Goal: Task Accomplishment & Management: Use online tool/utility

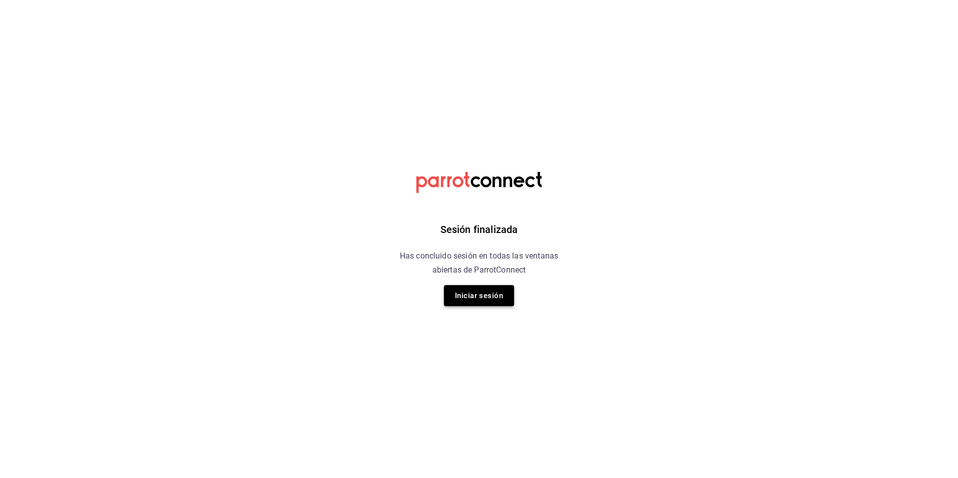
click at [475, 295] on button "Iniciar sesión" at bounding box center [479, 295] width 70 height 21
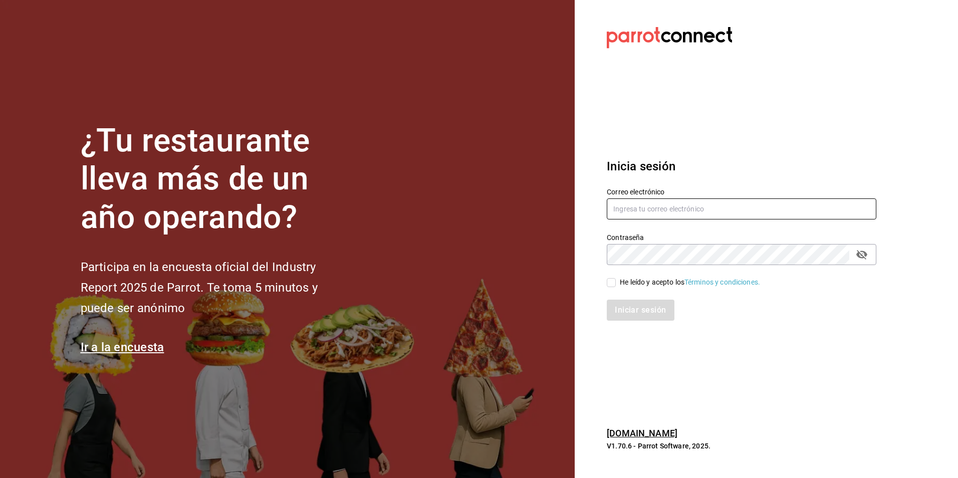
type input "[EMAIL_ADDRESS][DOMAIN_NAME]"
click at [619, 285] on span "He leído y acepto los Términos y condiciones." at bounding box center [687, 282] width 144 height 11
click at [615, 285] on input "He leído y acepto los Términos y condiciones." at bounding box center [610, 282] width 9 height 9
checkbox input "true"
click at [626, 310] on button "Iniciar sesión" at bounding box center [640, 309] width 68 height 21
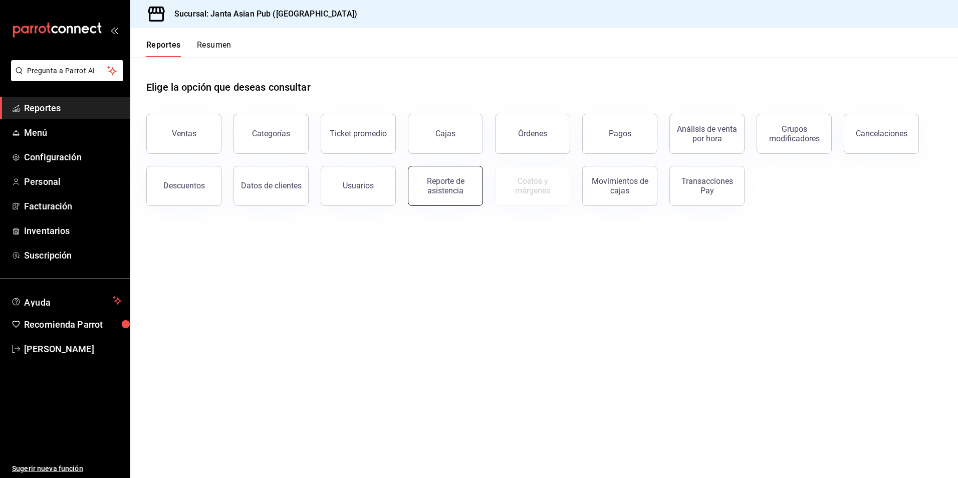
click at [453, 188] on div "Reporte de asistencia" at bounding box center [445, 185] width 62 height 19
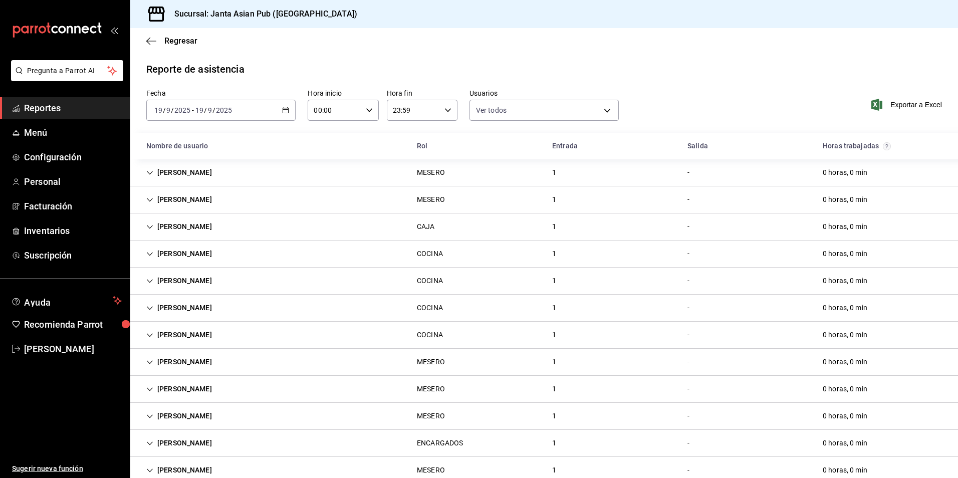
click at [282, 113] on \(Stroke\) "button" at bounding box center [285, 111] width 6 height 6
click at [181, 158] on span "Ayer" at bounding box center [194, 163] width 78 height 11
click at [888, 107] on span "Exportar a Excel" at bounding box center [907, 105] width 69 height 12
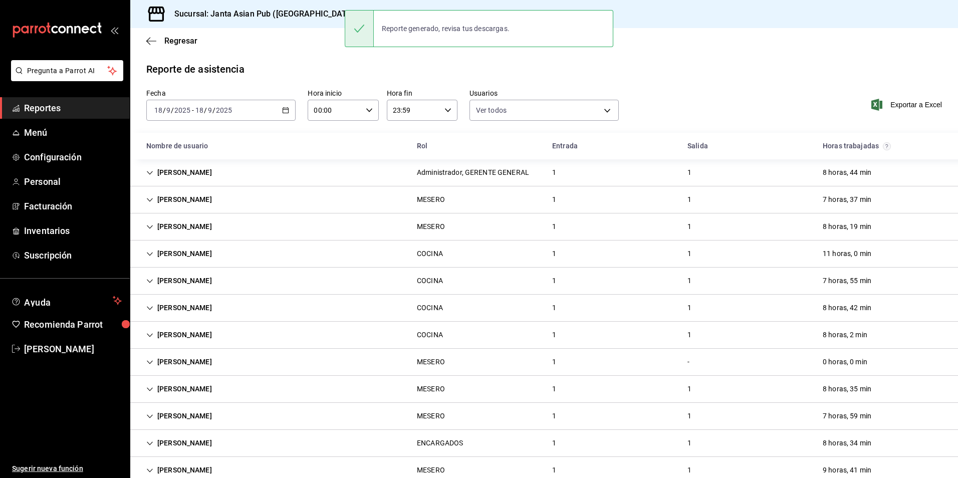
click at [255, 105] on div "[DATE] [DATE] - [DATE] [DATE]" at bounding box center [220, 110] width 149 height 21
click at [201, 184] on span "Semana actual" at bounding box center [194, 185] width 78 height 11
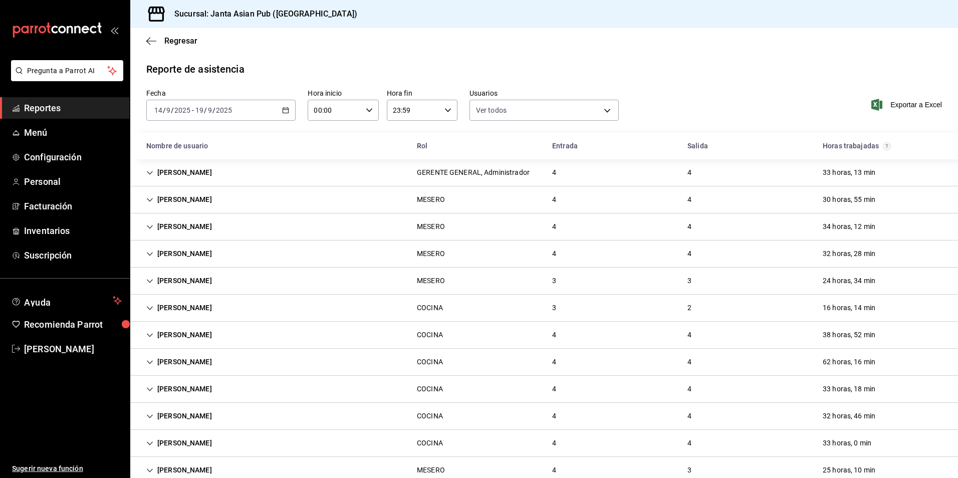
scroll to position [50, 0]
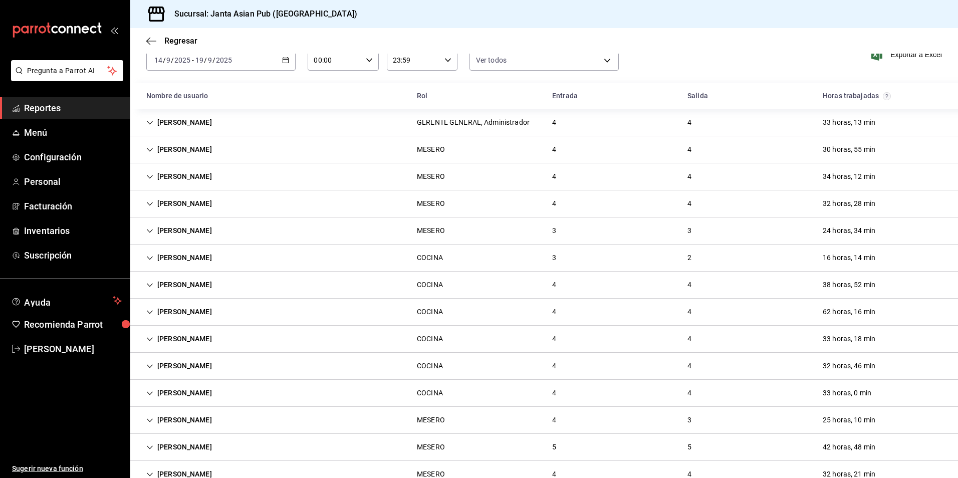
click at [200, 308] on div "ABIGAIL MERECIAS" at bounding box center [179, 311] width 82 height 19
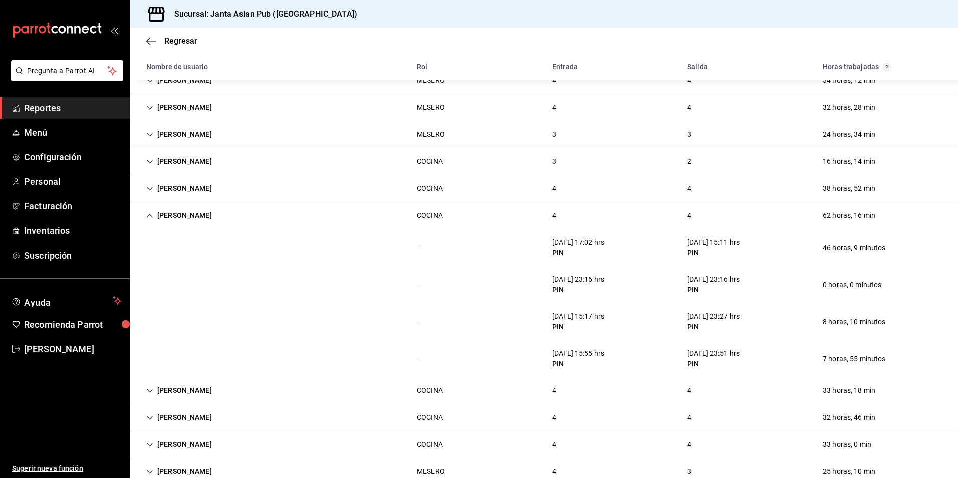
scroll to position [150, 0]
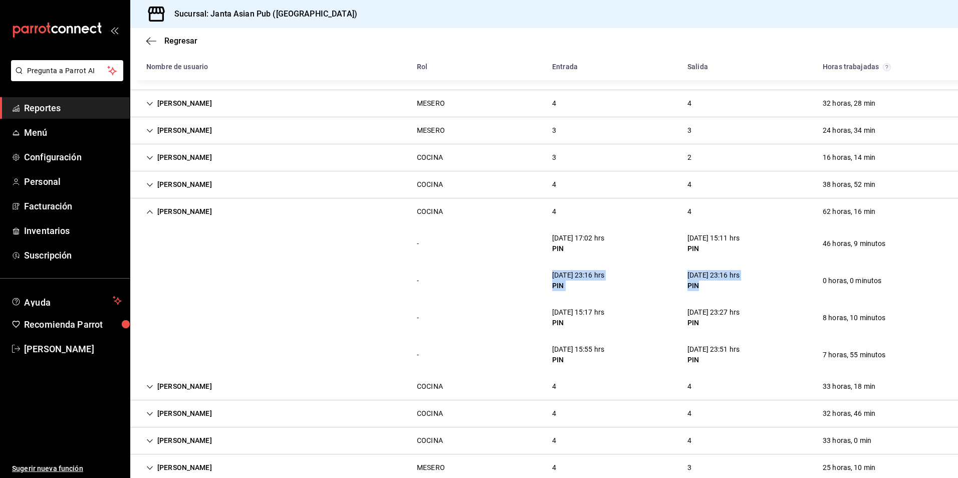
drag, startPoint x: 545, startPoint y: 279, endPoint x: 718, endPoint y: 286, distance: 173.4
click at [718, 286] on div "- 16/09/25 23:16 hrs PIN 16/09/25 23:16 hrs PIN 0 horas, 0 minutos" at bounding box center [543, 280] width 827 height 37
click at [197, 209] on div "ABIGAIL MERECIAS" at bounding box center [179, 211] width 82 height 19
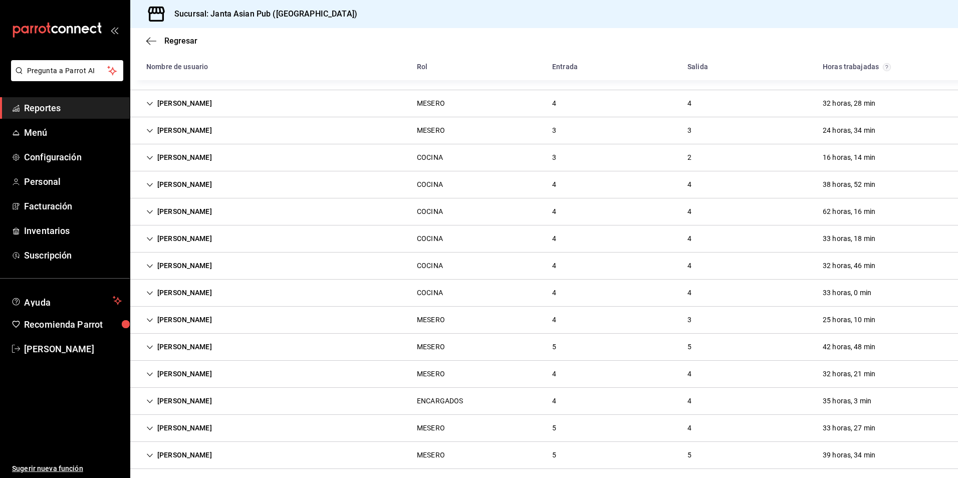
click at [199, 132] on div "KEVIN MORENO" at bounding box center [179, 130] width 82 height 19
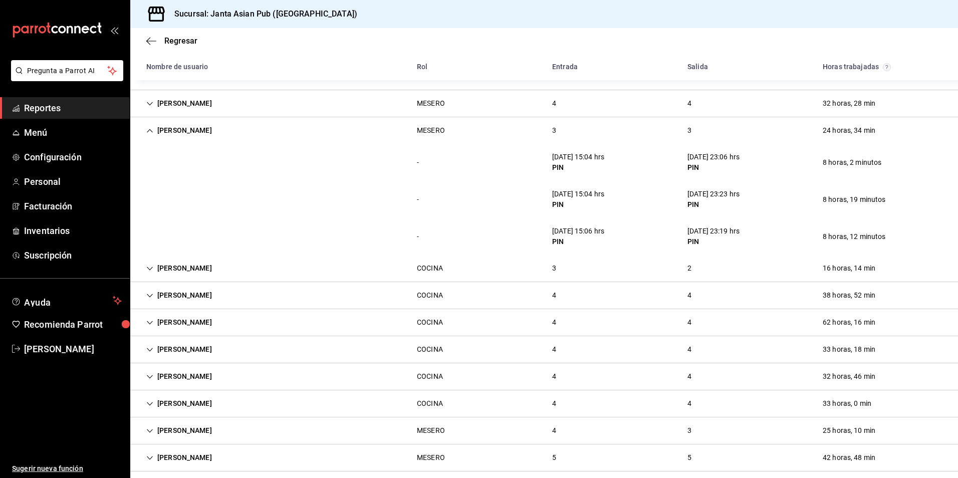
click at [188, 134] on div "KEVIN MORENO" at bounding box center [179, 130] width 82 height 19
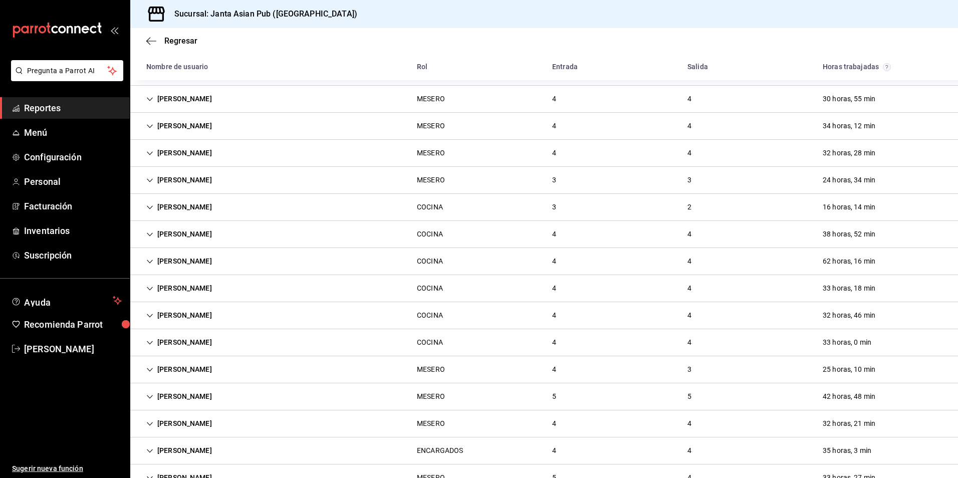
scroll to position [0, 0]
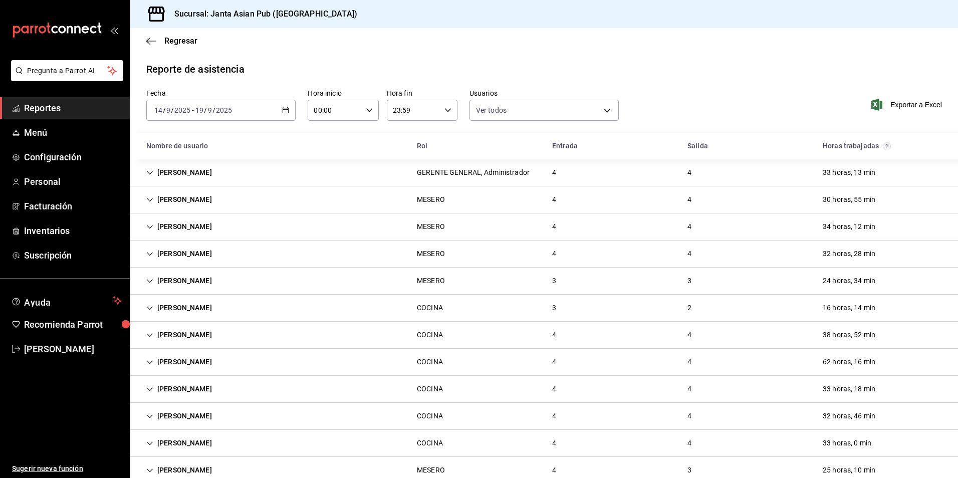
click at [213, 200] on div "ANGELO PIETRA SANTA" at bounding box center [179, 199] width 82 height 19
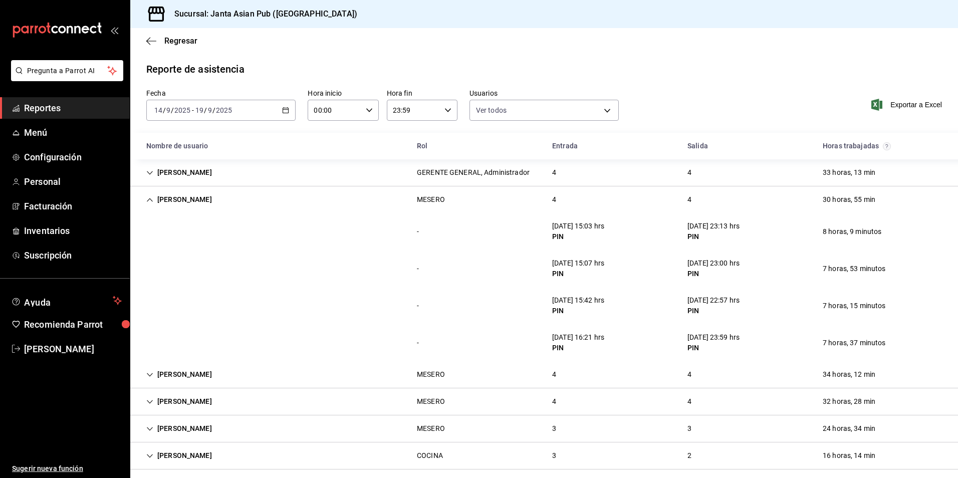
click at [165, 200] on div "ANGELO PIETRA SANTA" at bounding box center [179, 199] width 82 height 19
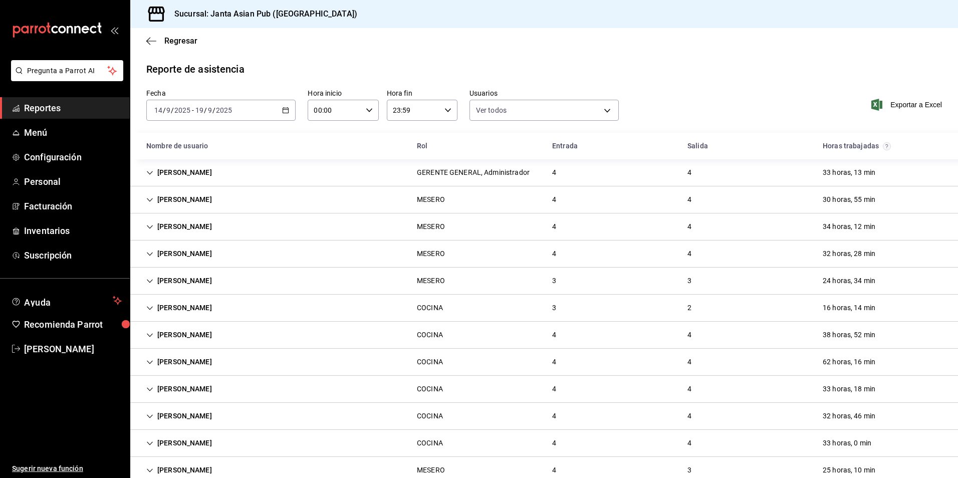
click at [212, 462] on div "EFREN PEREZ MESERO 4 3 25 horas, 10 min" at bounding box center [543, 470] width 827 height 27
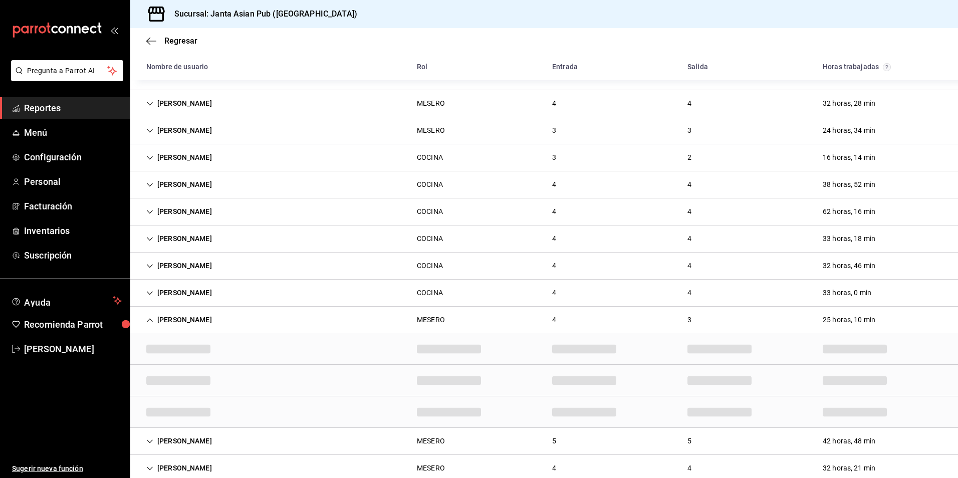
scroll to position [200, 0]
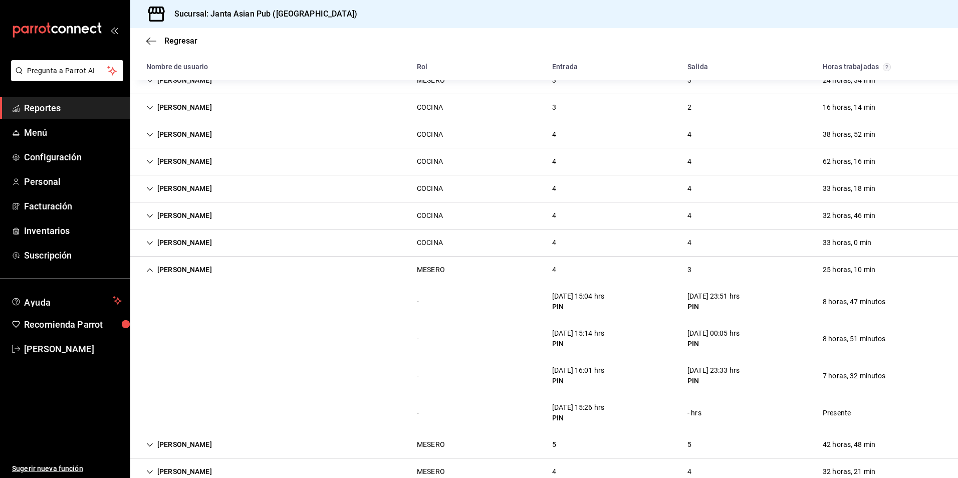
click at [571, 335] on div "15/09/25 15:14 hrs" at bounding box center [578, 333] width 52 height 11
click at [591, 371] on div "16/09/25 16:01 hrs" at bounding box center [578, 370] width 52 height 11
drag, startPoint x: 591, startPoint y: 410, endPoint x: 600, endPoint y: 411, distance: 9.1
click at [600, 411] on div "18/09/25 15:26 hrs" at bounding box center [578, 407] width 52 height 11
click at [597, 409] on div "18/09/25 15:26 hrs" at bounding box center [578, 407] width 52 height 11
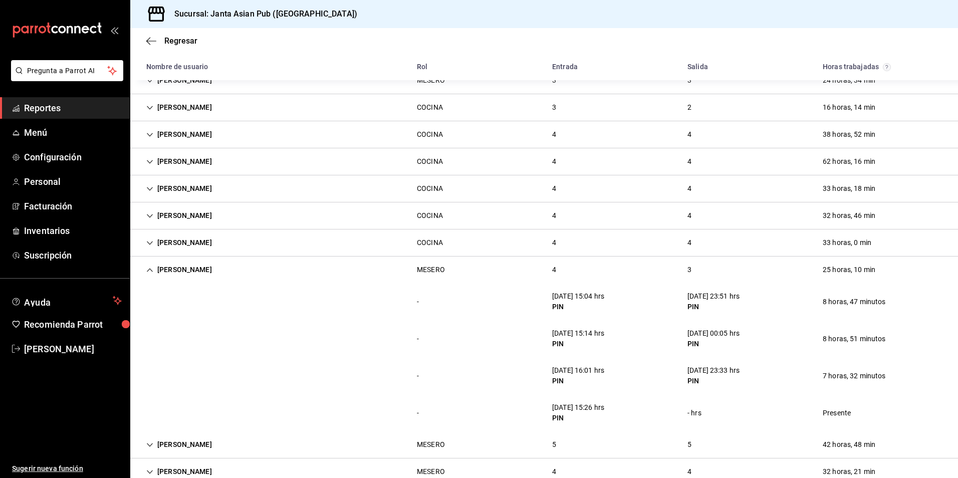
click at [192, 268] on div "EFREN PEREZ" at bounding box center [179, 269] width 82 height 19
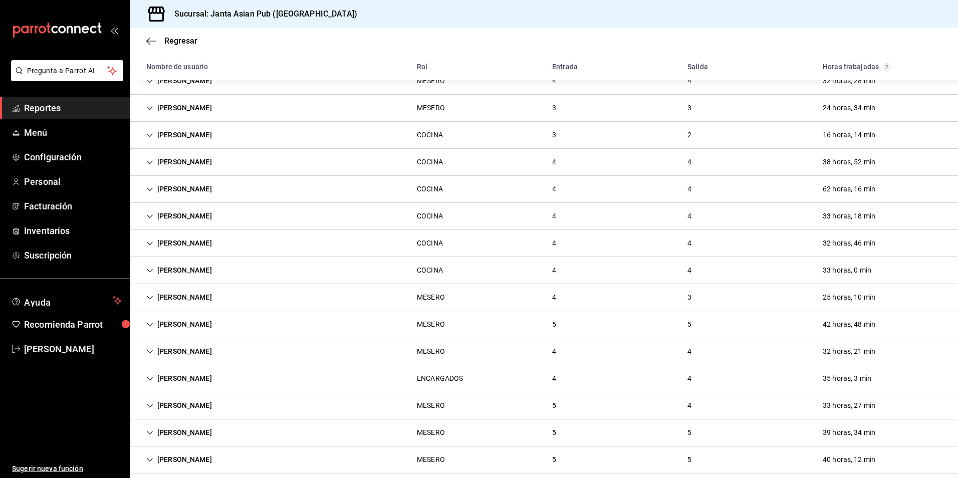
scroll to position [150, 0]
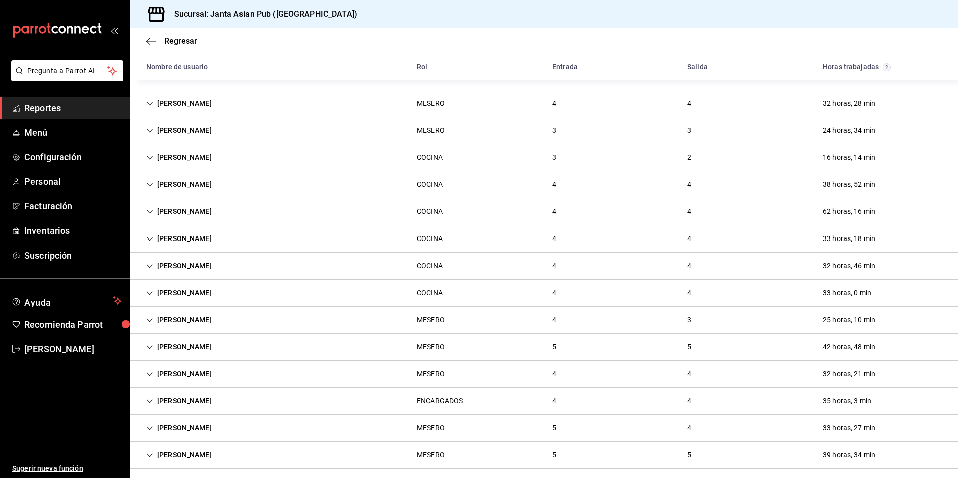
click at [213, 129] on div "KEVIN MORENO" at bounding box center [179, 130] width 82 height 19
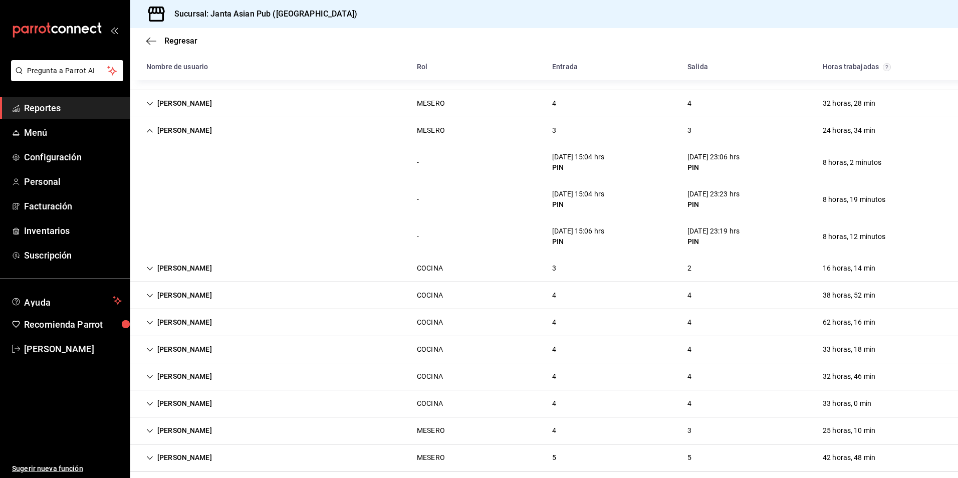
click at [189, 130] on div "KEVIN MORENO" at bounding box center [179, 130] width 82 height 19
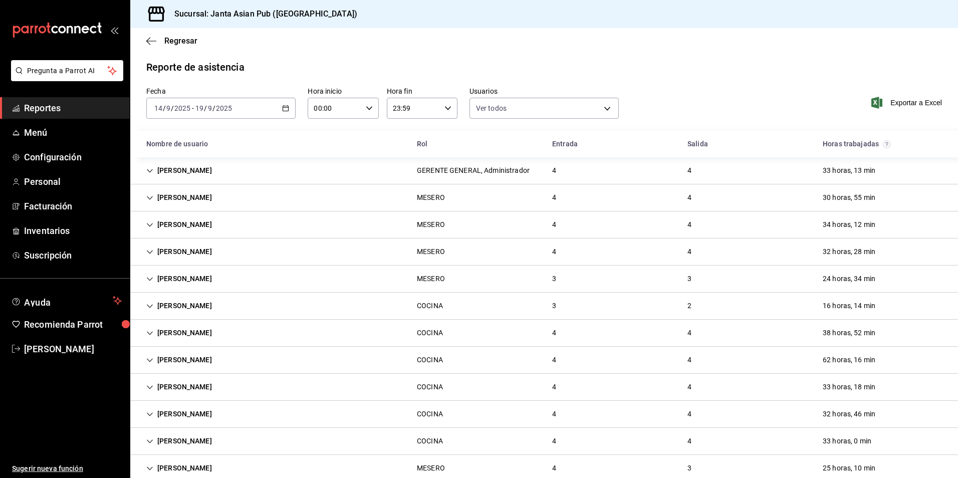
scroll to position [0, 0]
click at [225, 303] on div "OCTAVIO LOPEZ COCINA 3 2 16 horas, 14 min" at bounding box center [543, 307] width 827 height 27
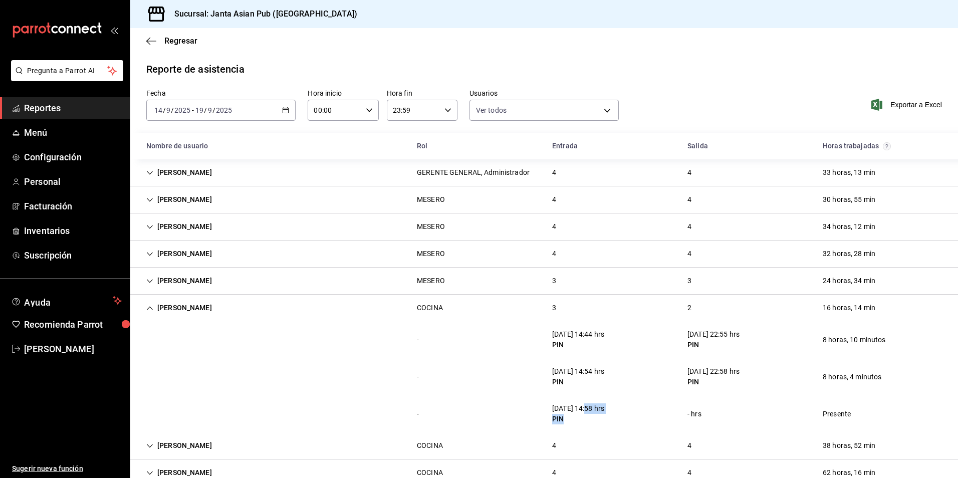
drag, startPoint x: 584, startPoint y: 409, endPoint x: 614, endPoint y: 415, distance: 30.5
click at [612, 415] on div "17/09/25 14:58 hrs PIN" at bounding box center [578, 413] width 68 height 29
drag, startPoint x: 614, startPoint y: 415, endPoint x: 590, endPoint y: 422, distance: 25.2
click at [590, 422] on div "PIN" at bounding box center [578, 419] width 52 height 11
click at [189, 303] on div "OCTAVIO LOPEZ" at bounding box center [179, 307] width 82 height 19
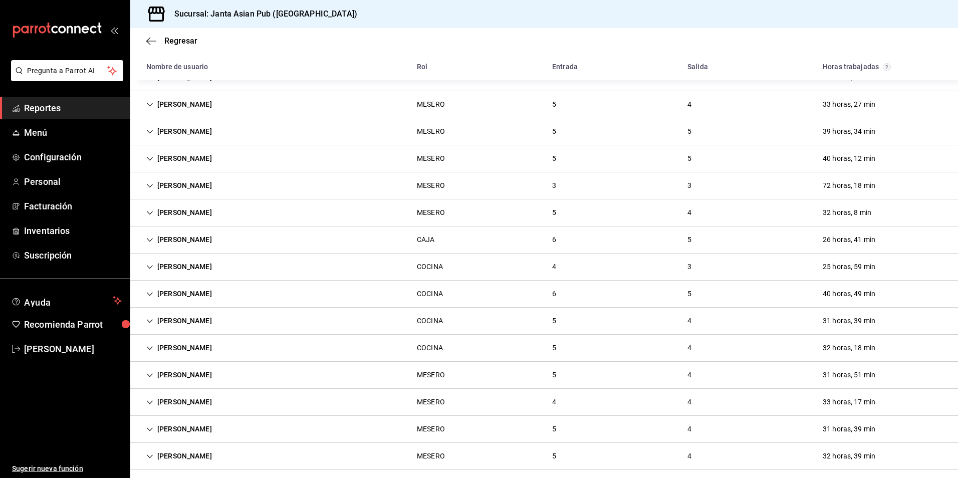
scroll to position [501, 0]
click at [232, 284] on div "IVANNA SOTO COCINA 5 4 31 horas, 39 min" at bounding box center [543, 293] width 827 height 27
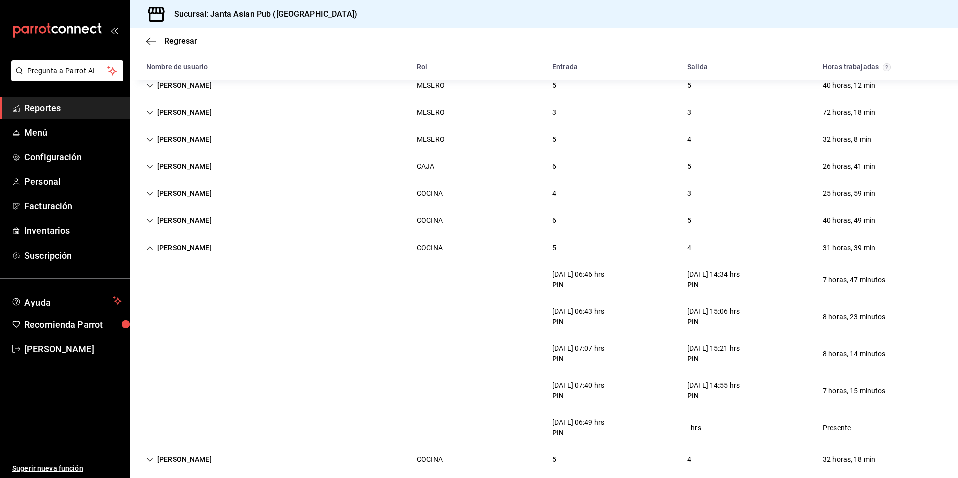
scroll to position [601, 0]
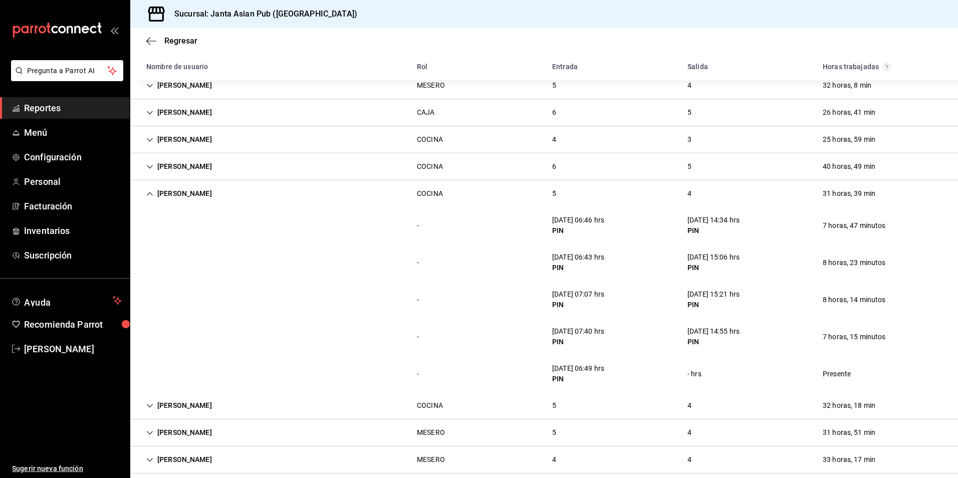
click at [199, 192] on div "IVANNA SOTO" at bounding box center [179, 193] width 82 height 19
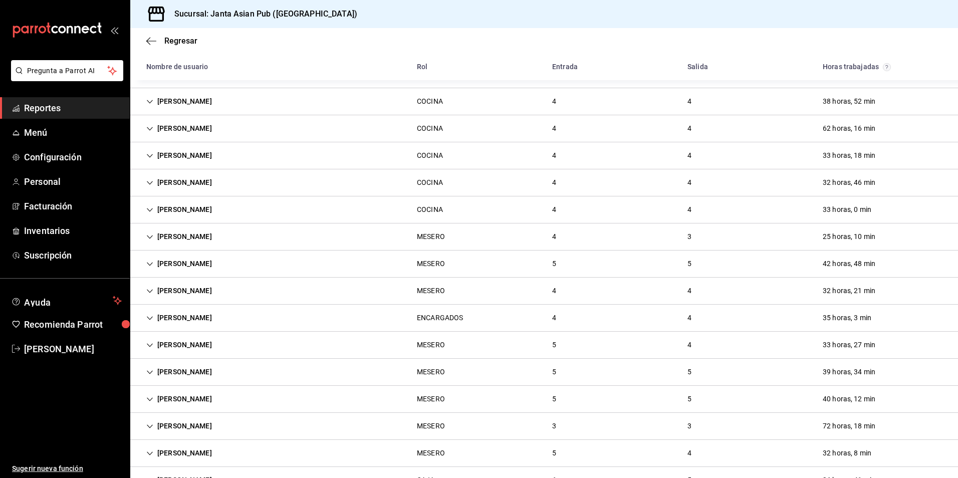
scroll to position [250, 0]
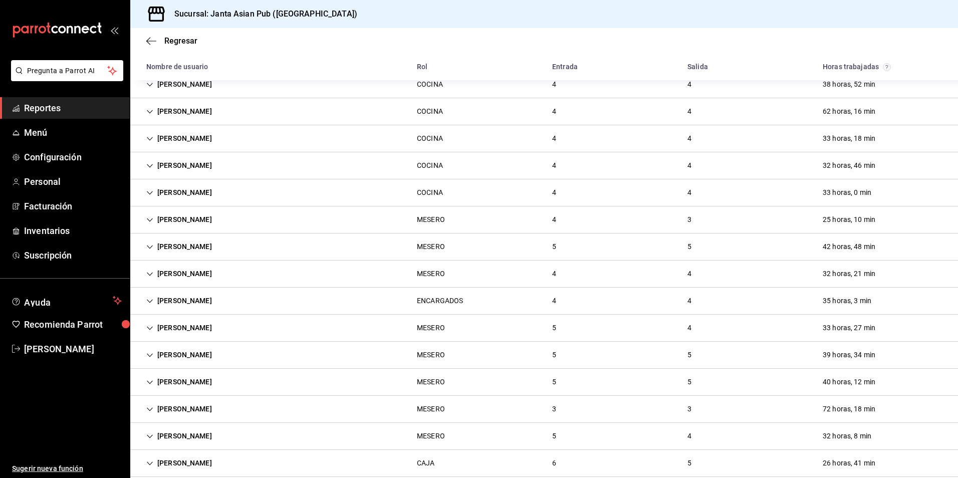
click at [231, 406] on div "ALEJANDRA PEREZ MESERO 3 3 72 horas, 18 min" at bounding box center [543, 409] width 827 height 27
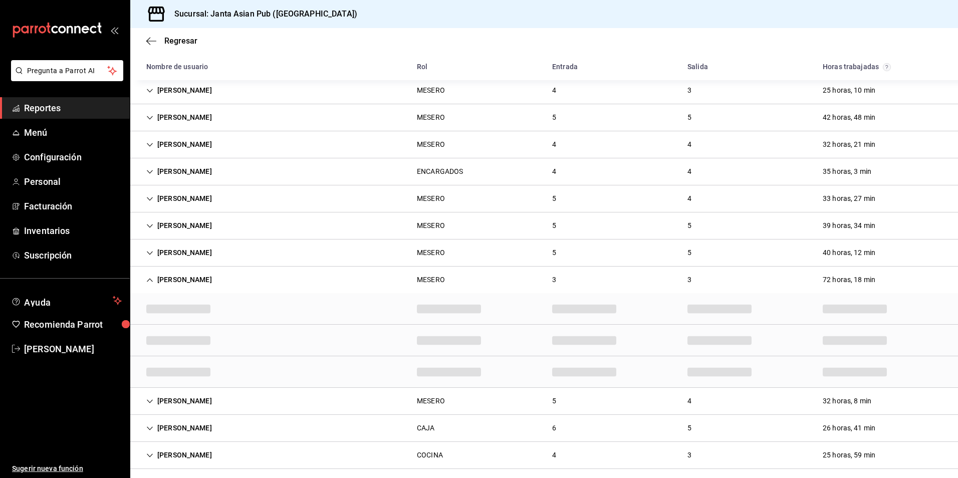
scroll to position [401, 0]
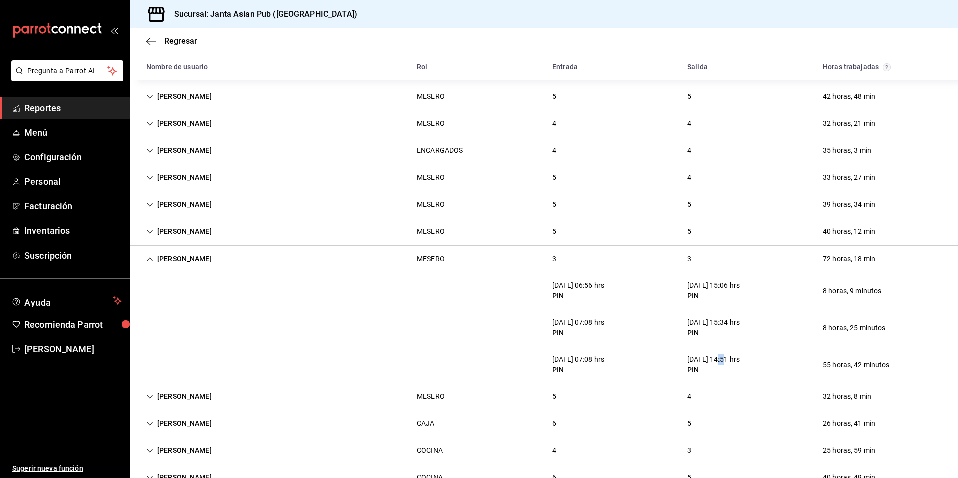
drag, startPoint x: 714, startPoint y: 359, endPoint x: 723, endPoint y: 360, distance: 8.6
click at [723, 360] on div "18/09/25 14:51 hrs" at bounding box center [713, 359] width 52 height 11
drag, startPoint x: 723, startPoint y: 360, endPoint x: 700, endPoint y: 361, distance: 22.6
click at [700, 361] on div "18/09/25 14:51 hrs" at bounding box center [713, 359] width 52 height 11
drag, startPoint x: 549, startPoint y: 361, endPoint x: 645, endPoint y: 361, distance: 95.2
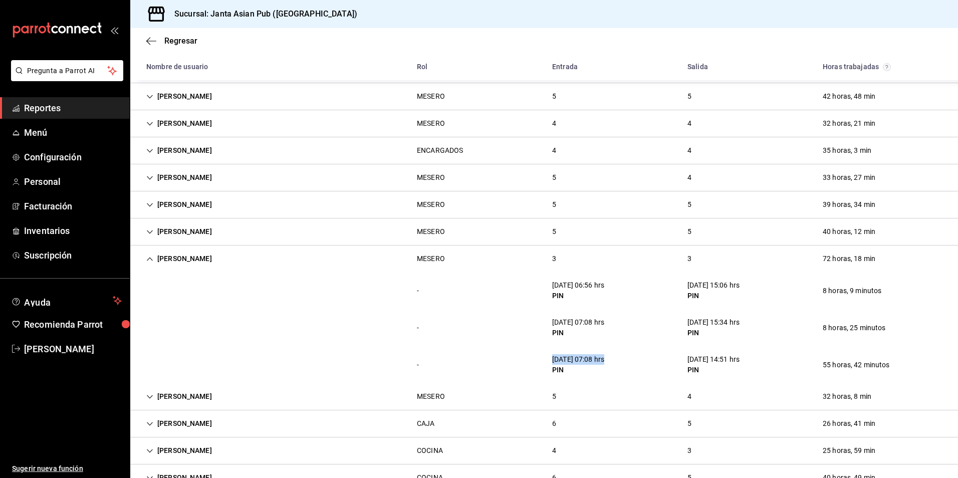
click at [645, 361] on div "- 16/09/25 07:08 hrs PIN 18/09/25 14:51 hrs PIN 55 horas, 42 minutos" at bounding box center [543, 364] width 827 height 37
drag, startPoint x: 645, startPoint y: 361, endPoint x: 705, endPoint y: 369, distance: 61.1
click at [705, 369] on div "PIN" at bounding box center [713, 370] width 52 height 11
drag, startPoint x: 682, startPoint y: 363, endPoint x: 712, endPoint y: 364, distance: 30.1
click at [712, 364] on div "18/09/25 14:51 hrs PIN" at bounding box center [713, 364] width 68 height 29
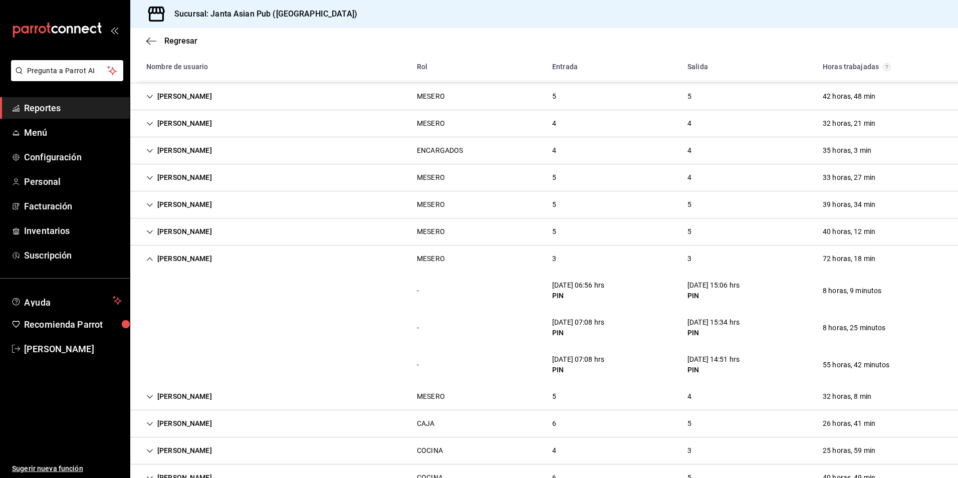
drag, startPoint x: 712, startPoint y: 364, endPoint x: 631, endPoint y: 362, distance: 81.2
click at [640, 361] on div "- 16/09/25 07:08 hrs PIN 18/09/25 14:51 hrs PIN 55 horas, 42 minutos" at bounding box center [543, 364] width 827 height 37
drag, startPoint x: 692, startPoint y: 358, endPoint x: 745, endPoint y: 363, distance: 53.3
click at [745, 363] on div "18/09/25 14:51 hrs PIN" at bounding box center [713, 364] width 68 height 29
drag, startPoint x: 745, startPoint y: 363, endPoint x: 702, endPoint y: 370, distance: 44.1
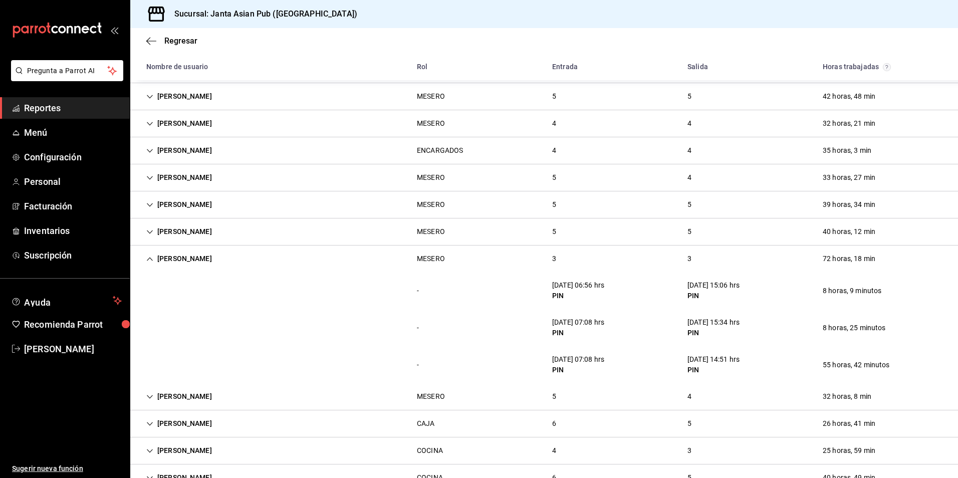
click at [702, 370] on div "PIN" at bounding box center [713, 370] width 52 height 11
drag, startPoint x: 681, startPoint y: 363, endPoint x: 731, endPoint y: 358, distance: 50.3
click at [731, 358] on div "18/09/25 14:51 hrs PIN" at bounding box center [713, 364] width 68 height 29
click at [210, 259] on div "ALEJANDRA PEREZ" at bounding box center [179, 258] width 82 height 19
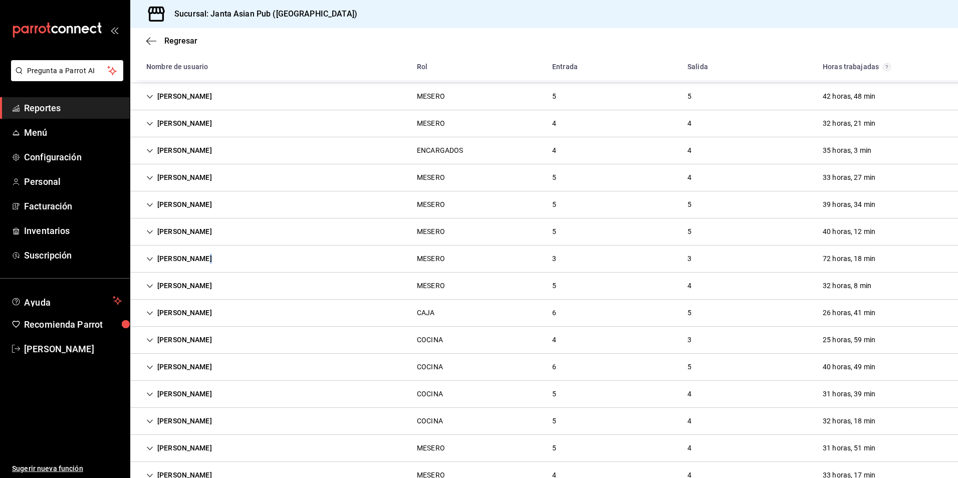
click at [207, 258] on div "ALEJANDRA PEREZ" at bounding box center [179, 258] width 82 height 19
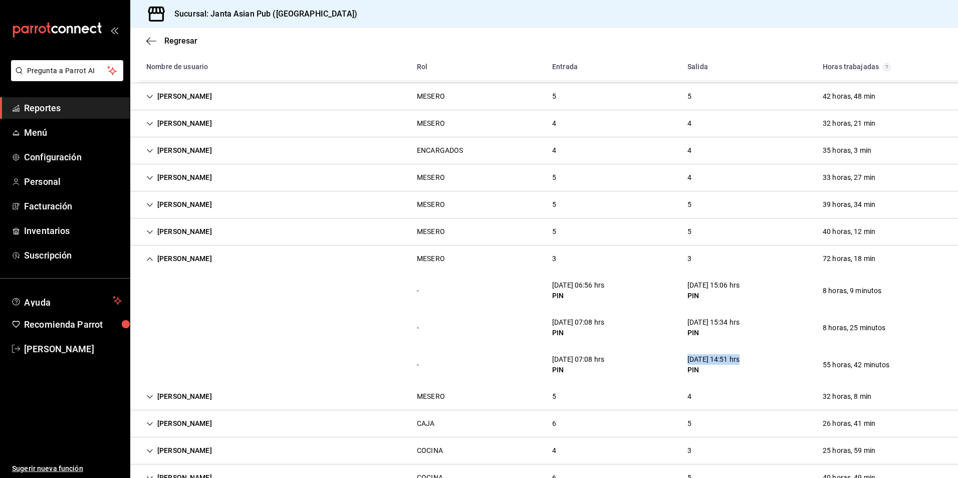
drag, startPoint x: 680, startPoint y: 359, endPoint x: 742, endPoint y: 364, distance: 62.3
click at [742, 364] on div "18/09/25 14:51 hrs PIN" at bounding box center [713, 364] width 68 height 29
click at [171, 255] on div "ALEJANDRA PEREZ" at bounding box center [179, 258] width 82 height 19
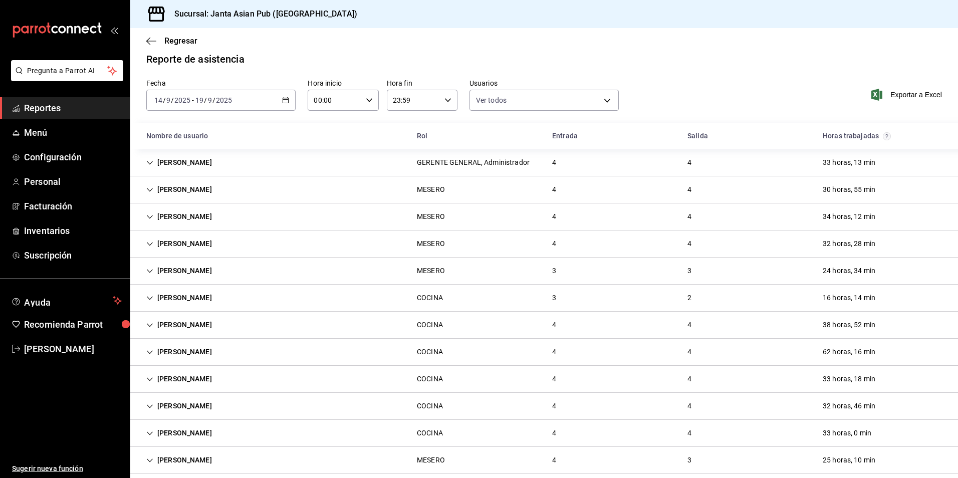
scroll to position [0, 0]
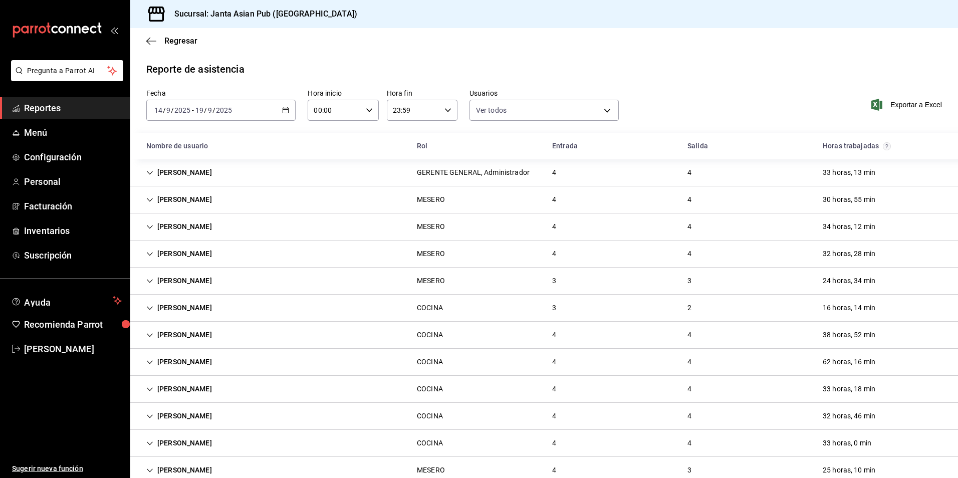
click at [234, 112] on div "2025-09-14 14 / 9 / 2025 - 2025-09-19 19 / 9 / 2025" at bounding box center [220, 110] width 149 height 21
click at [202, 147] on li "Hoy" at bounding box center [194, 140] width 94 height 23
click at [194, 166] on div "RAUL REGALADO" at bounding box center [179, 172] width 82 height 19
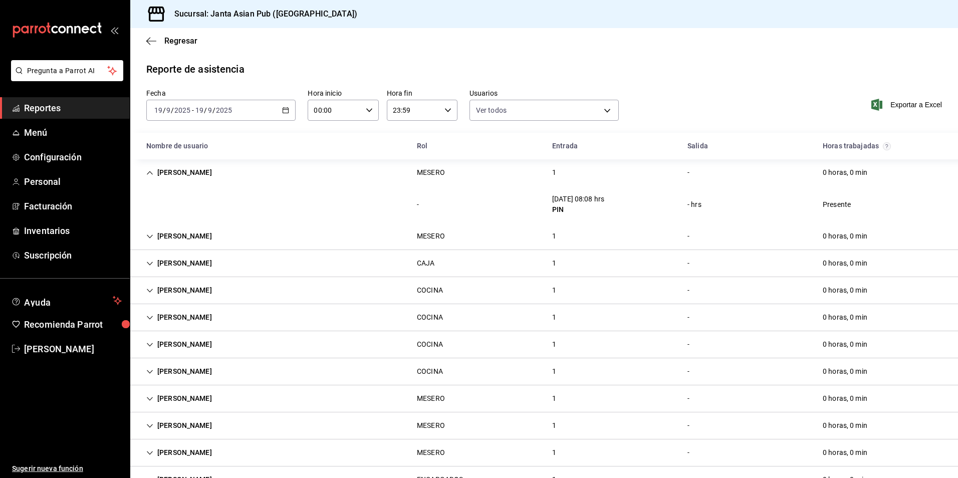
click at [188, 182] on div "RAUL REGALADO MESERO 1 - 0 horas, 0 min" at bounding box center [543, 172] width 827 height 27
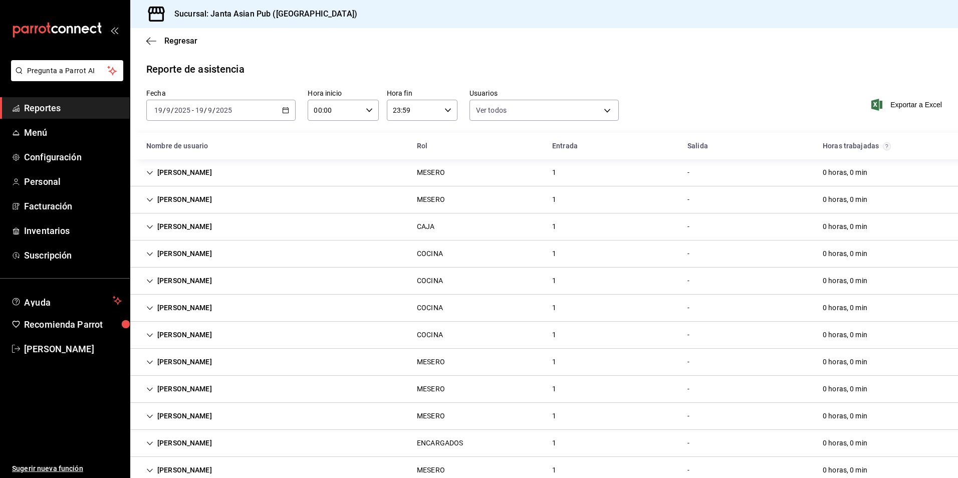
click at [220, 204] on div "YOLIZBETH RODRIGUEZ" at bounding box center [179, 199] width 82 height 19
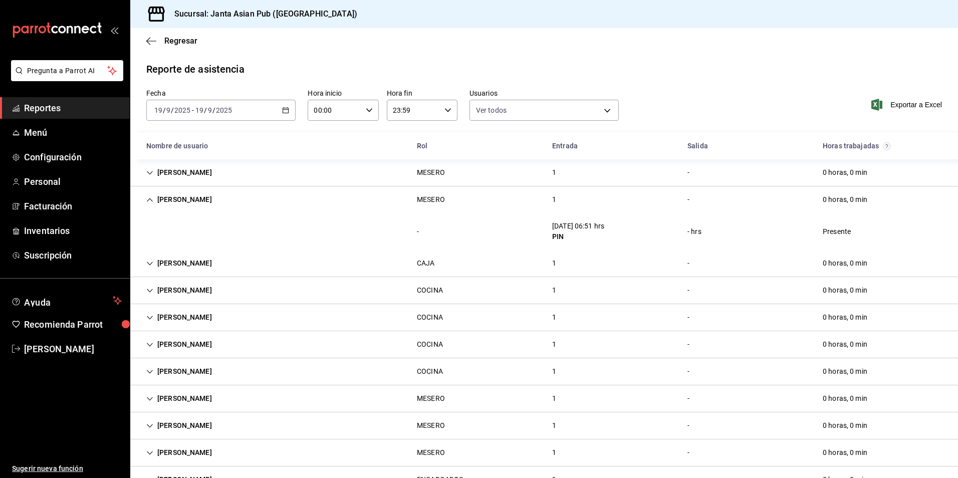
click at [220, 204] on div "YOLIZBETH RODRIGUEZ" at bounding box center [179, 199] width 82 height 19
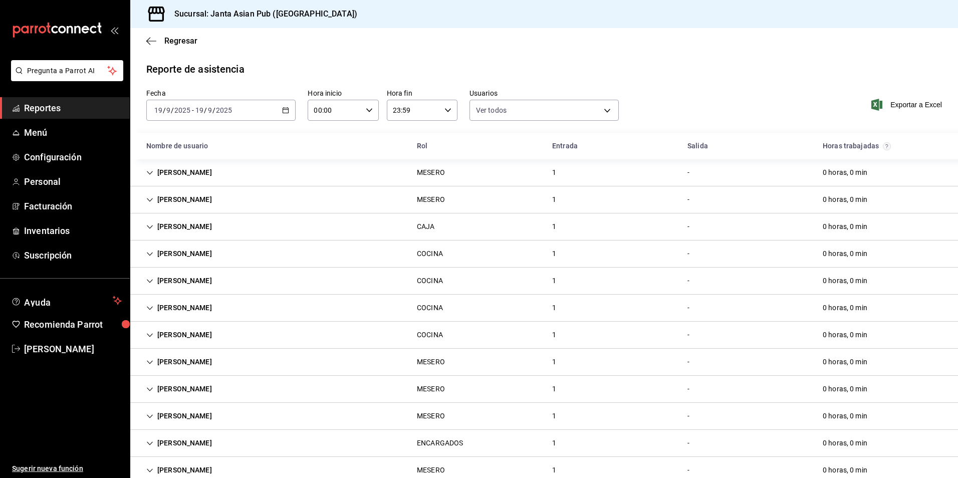
click at [218, 227] on div "DIANA LIZARDI CAJA 1 - 0 horas, 0 min" at bounding box center [543, 226] width 827 height 27
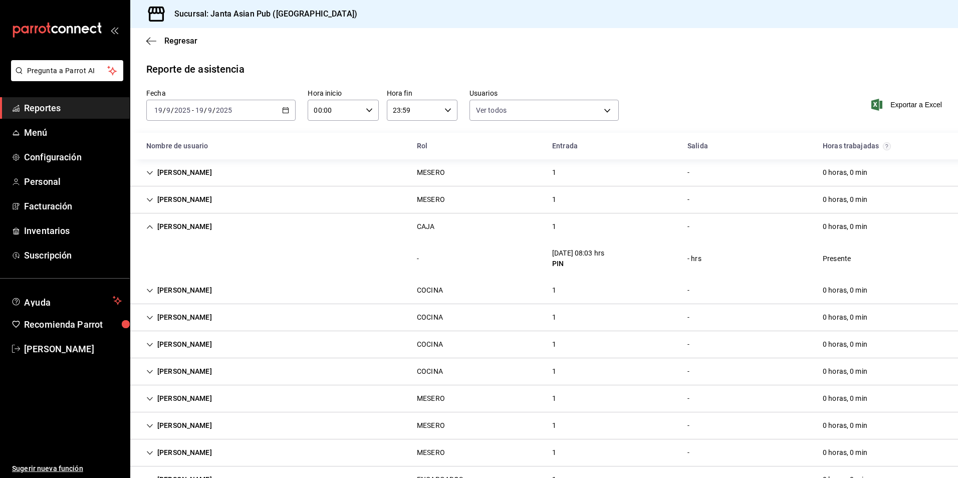
click at [218, 227] on div "DIANA LIZARDI CAJA 1 - 0 horas, 0 min" at bounding box center [543, 226] width 827 height 27
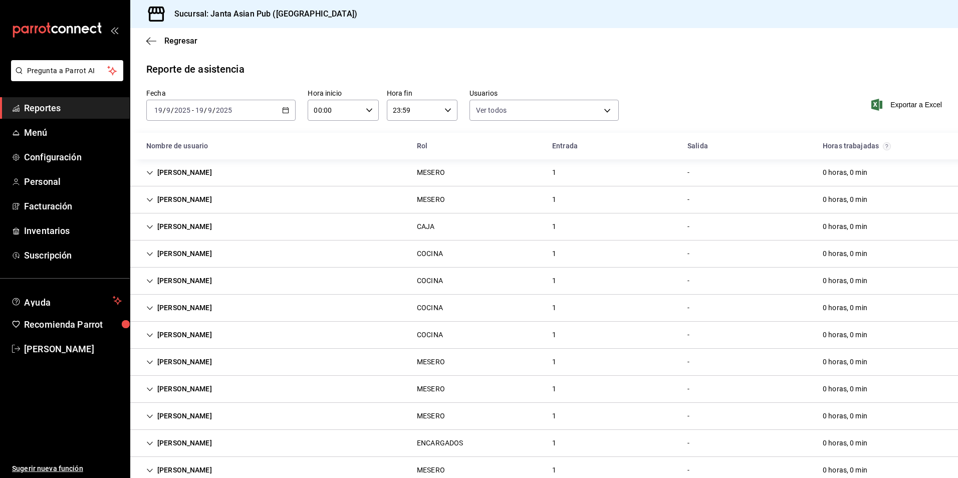
click at [213, 274] on div "ANTONIO ARAIZA" at bounding box center [179, 280] width 82 height 19
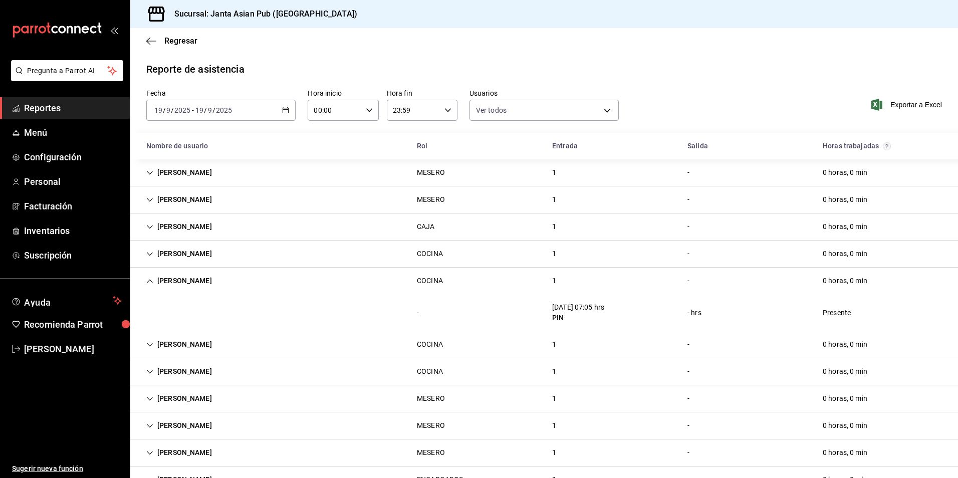
click at [207, 275] on div "ANTONIO ARAIZA" at bounding box center [179, 280] width 82 height 19
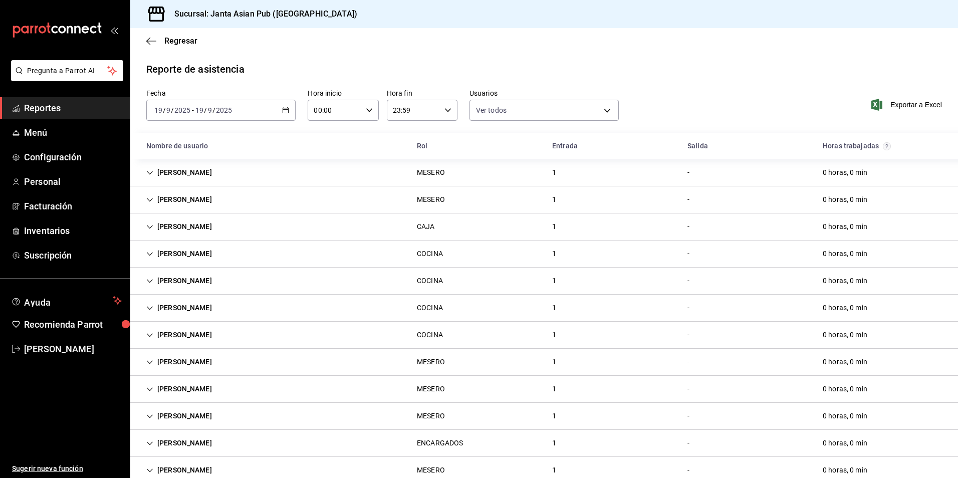
click at [203, 253] on div "SALVADOR SALGADO" at bounding box center [179, 253] width 82 height 19
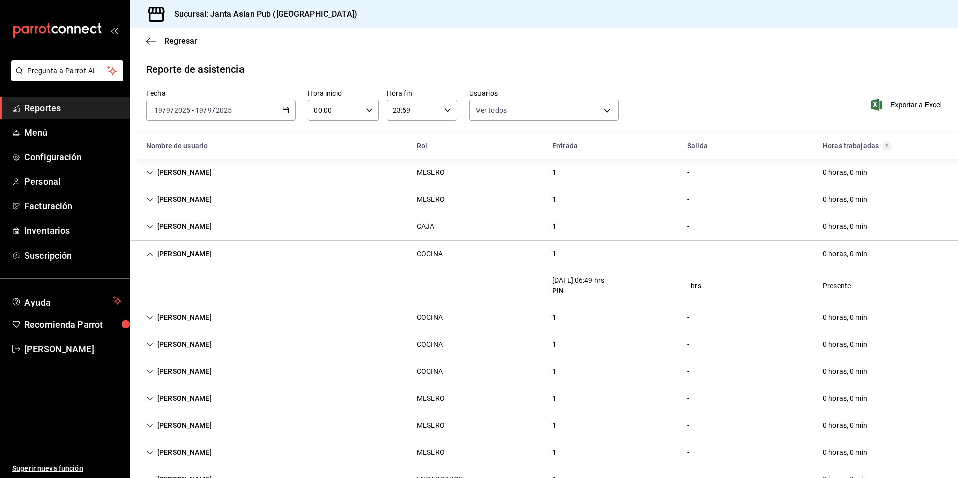
click at [203, 253] on div "SALVADOR SALGADO" at bounding box center [179, 253] width 82 height 19
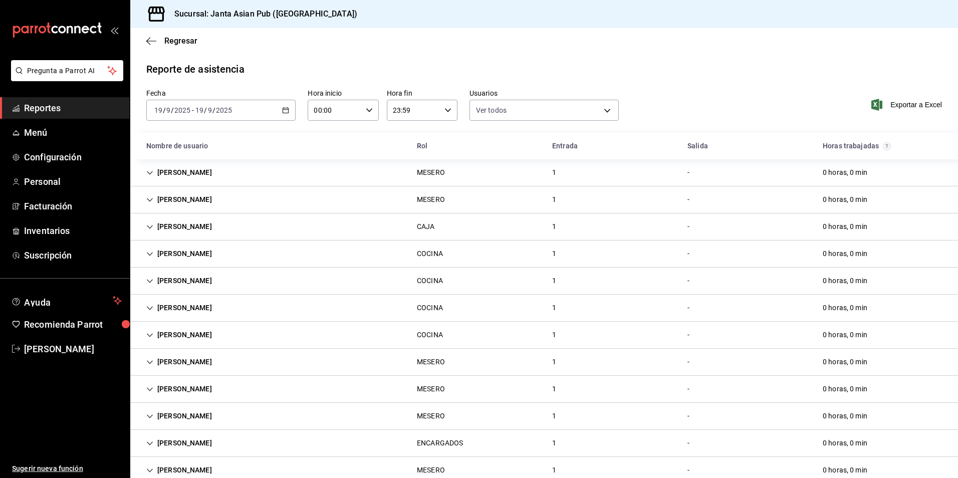
click at [199, 300] on div "IVANNA SOTO" at bounding box center [179, 307] width 82 height 19
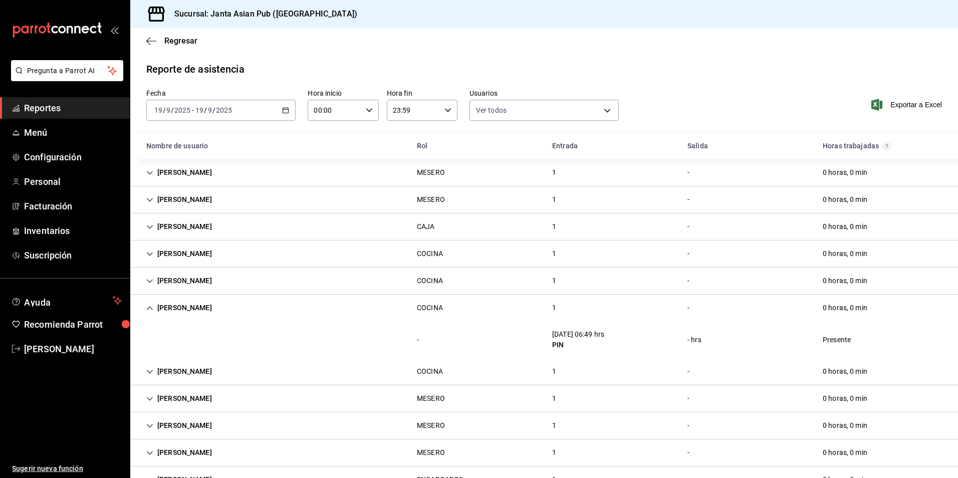
click at [196, 298] on div "IVANNA SOTO" at bounding box center [179, 307] width 82 height 19
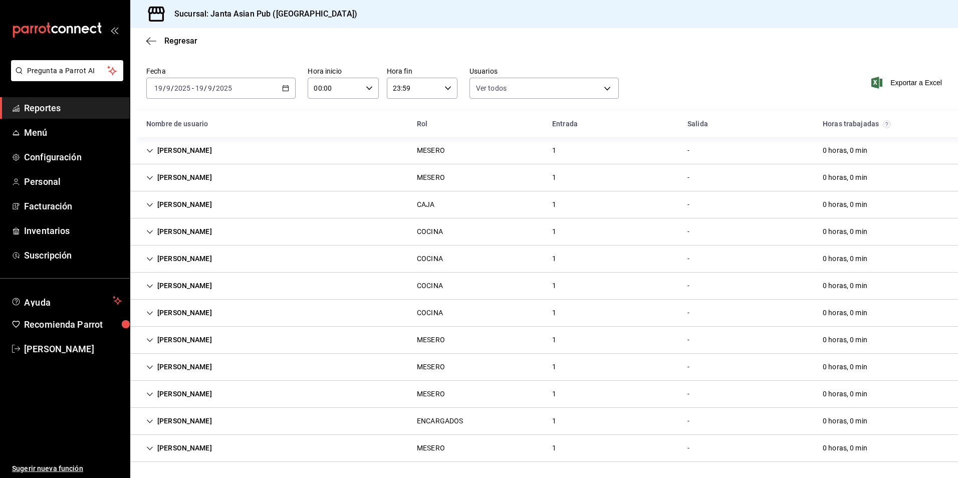
click at [193, 308] on div "ELVIA BURGOS" at bounding box center [179, 312] width 82 height 19
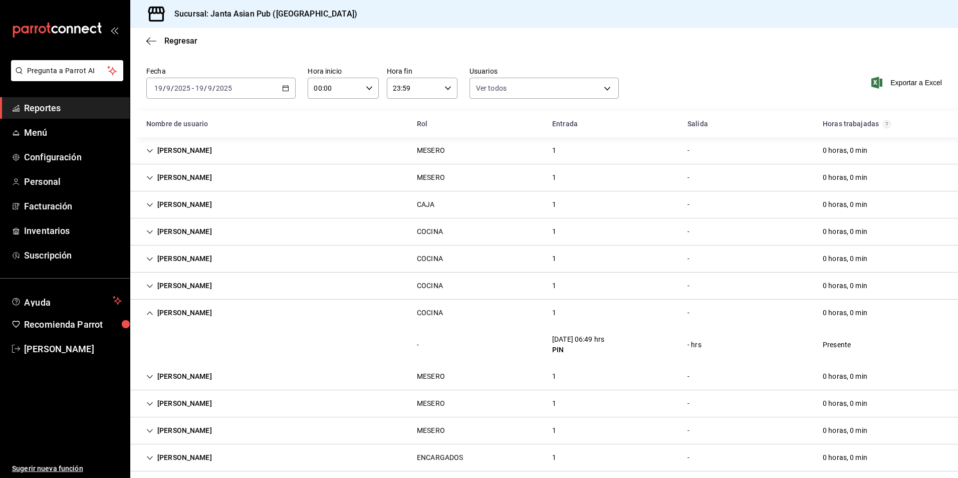
click at [181, 313] on div "ELVIA BURGOS" at bounding box center [179, 312] width 82 height 19
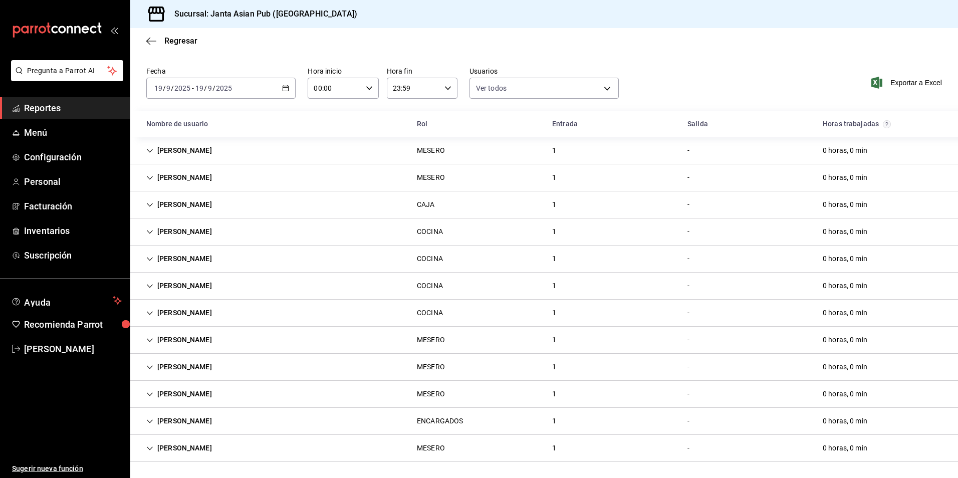
click at [179, 337] on div "ALEXIS MONTES" at bounding box center [179, 340] width 82 height 19
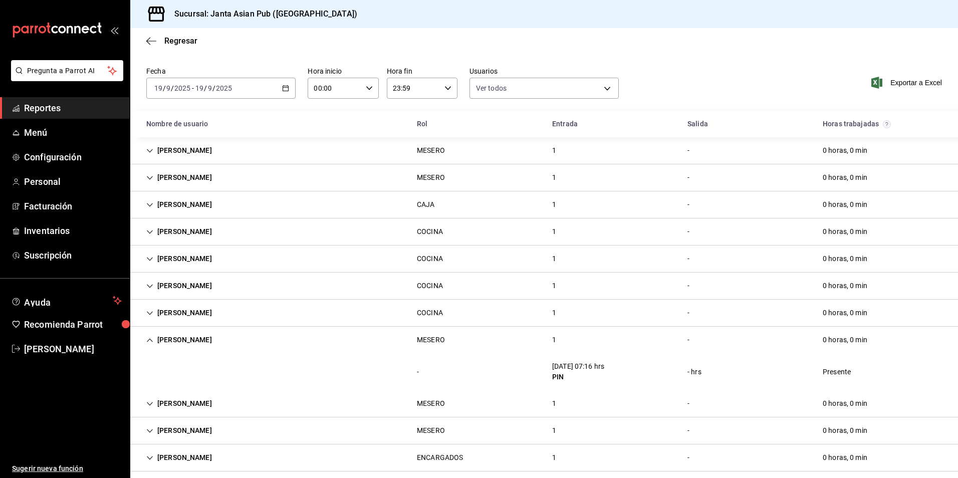
click at [195, 336] on div "ALEXIS MONTES" at bounding box center [179, 340] width 82 height 19
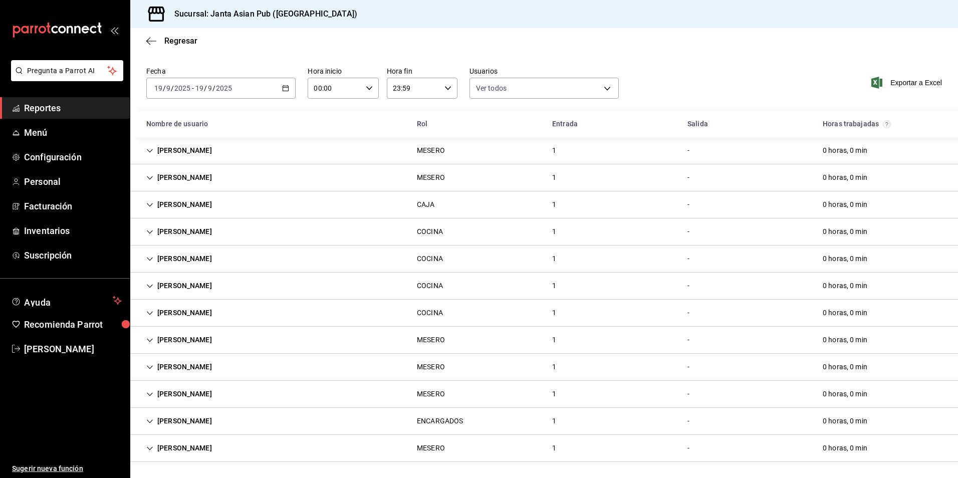
click at [195, 369] on div "EMILIANO ACEVEDO" at bounding box center [179, 367] width 82 height 19
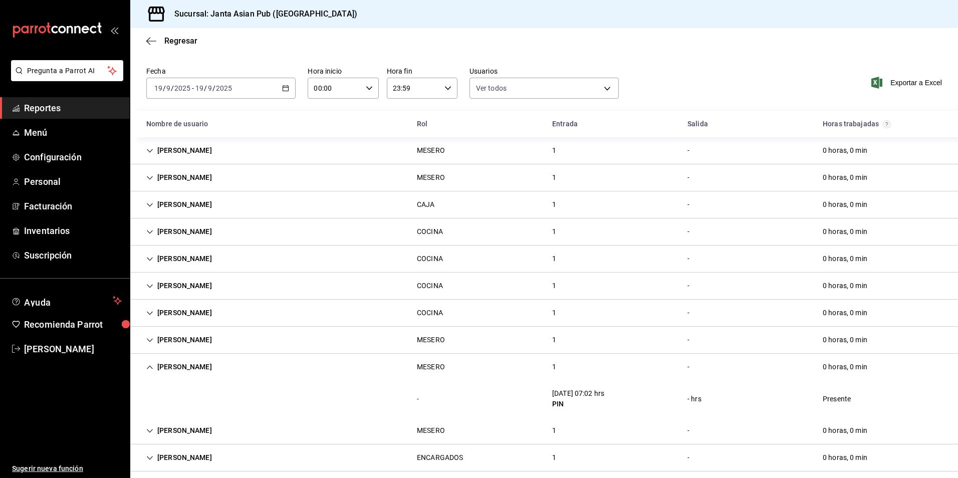
click at [203, 368] on div "EMILIANO ACEVEDO" at bounding box center [179, 367] width 82 height 19
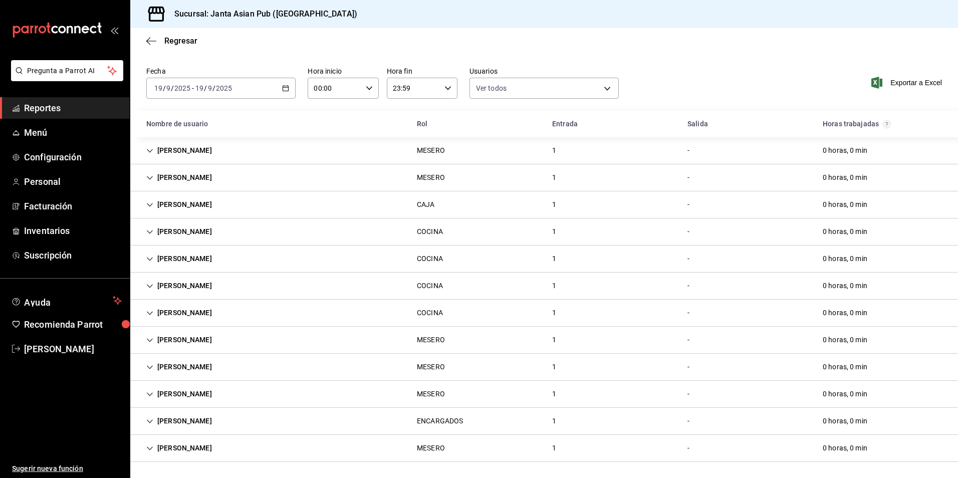
click at [206, 394] on div "ANGELICA BUSTOS" at bounding box center [179, 394] width 82 height 19
click at [296, 389] on div "ANGELICA BUSTOS MESERO 1 - 0 horas, 0 min" at bounding box center [543, 394] width 827 height 27
click at [251, 413] on div "GERARDO MEZA ENCARGADOS 1 - 0 horas, 0 min" at bounding box center [543, 421] width 827 height 27
click at [232, 421] on div "GERARDO MEZA ENCARGADOS 1 - 0 horas, 0 min" at bounding box center [543, 421] width 827 height 27
click at [188, 448] on div "ANTONIO SAVIN" at bounding box center [179, 448] width 82 height 19
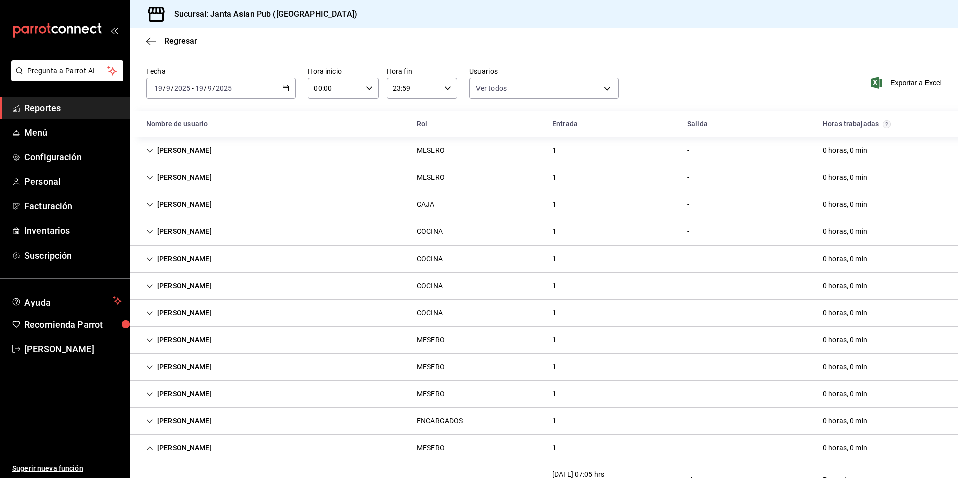
scroll to position [59, 0]
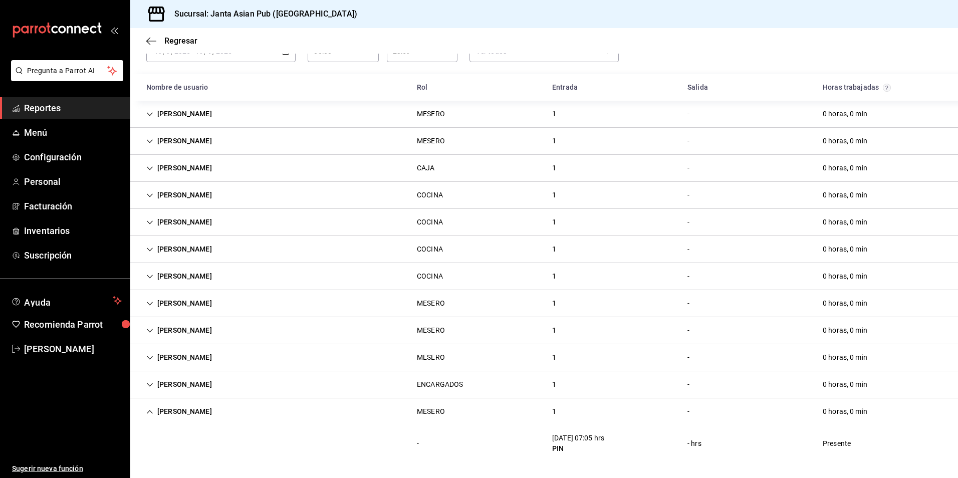
click at [174, 411] on div "ANTONIO SAVIN" at bounding box center [179, 411] width 82 height 19
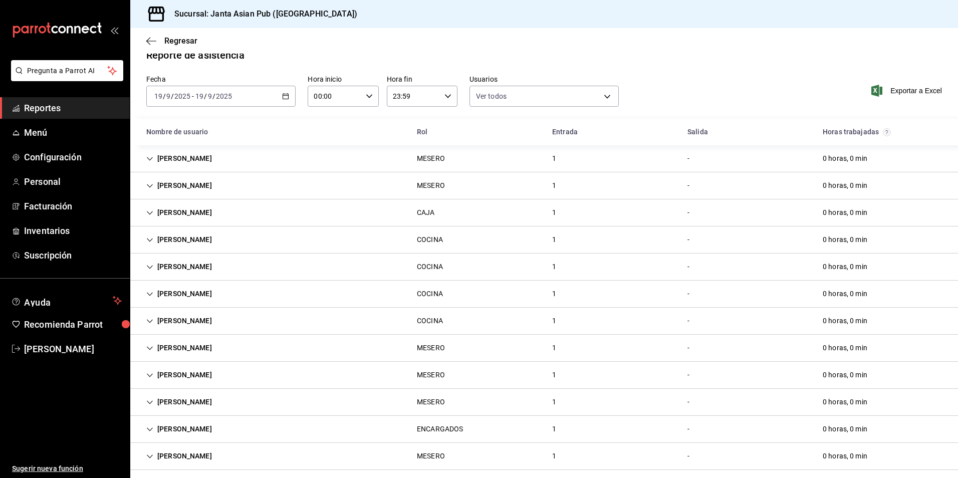
scroll to position [22, 0]
